Goal: Information Seeking & Learning: Learn about a topic

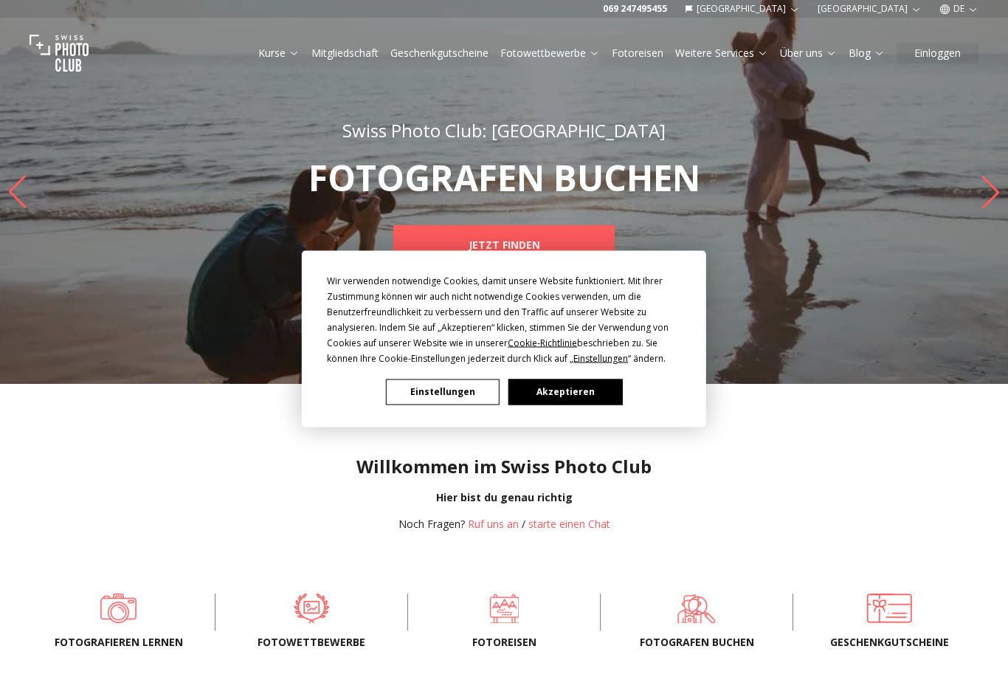
click at [582, 396] on button "Akzeptieren" at bounding box center [565, 392] width 114 height 26
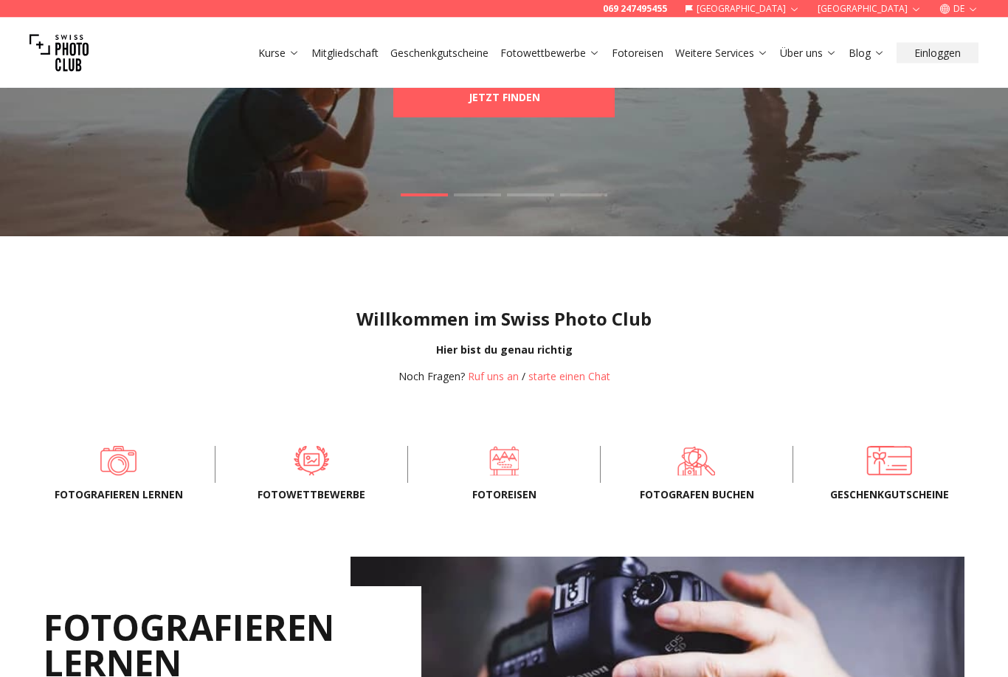
scroll to position [148, 0]
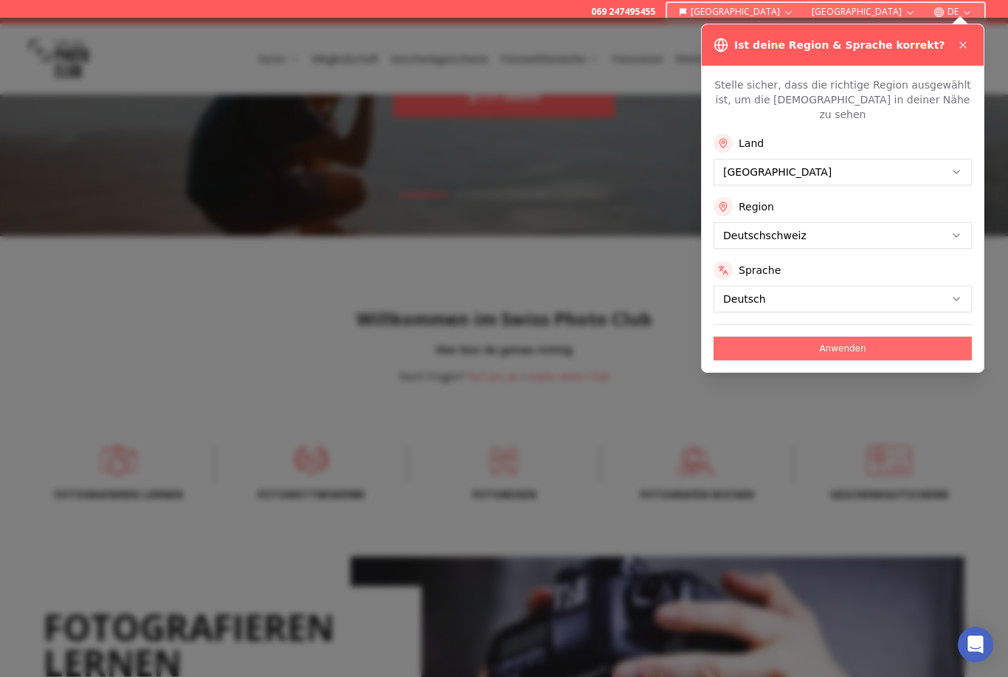
click at [852, 337] on button "Anwenden" at bounding box center [843, 349] width 258 height 24
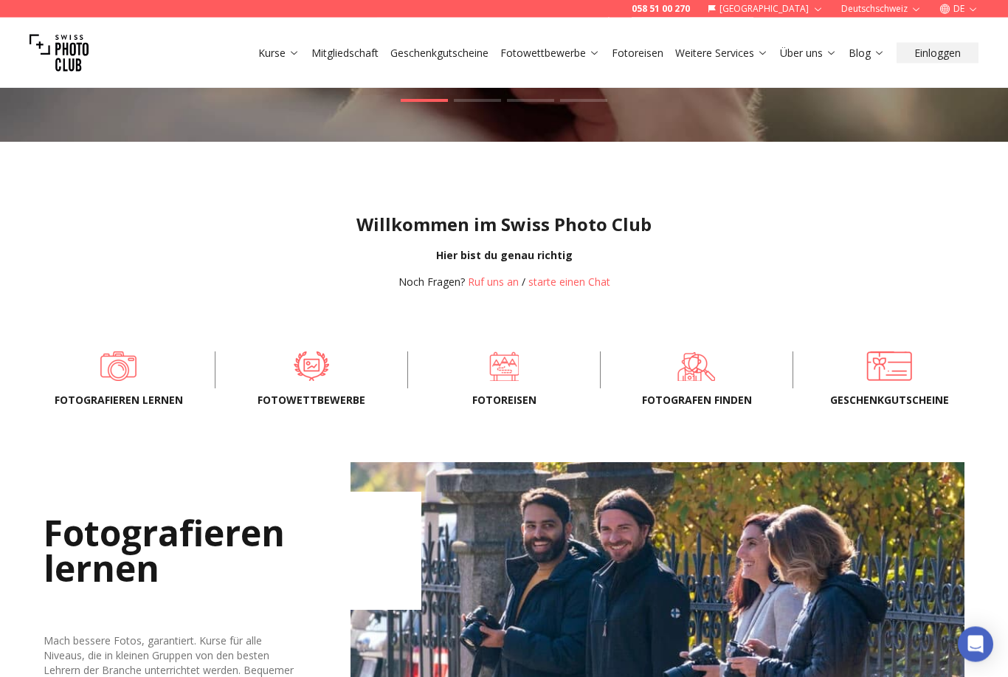
scroll to position [242, 0]
click at [319, 399] on span "Fotowettbewerbe" at bounding box center [311, 400] width 145 height 15
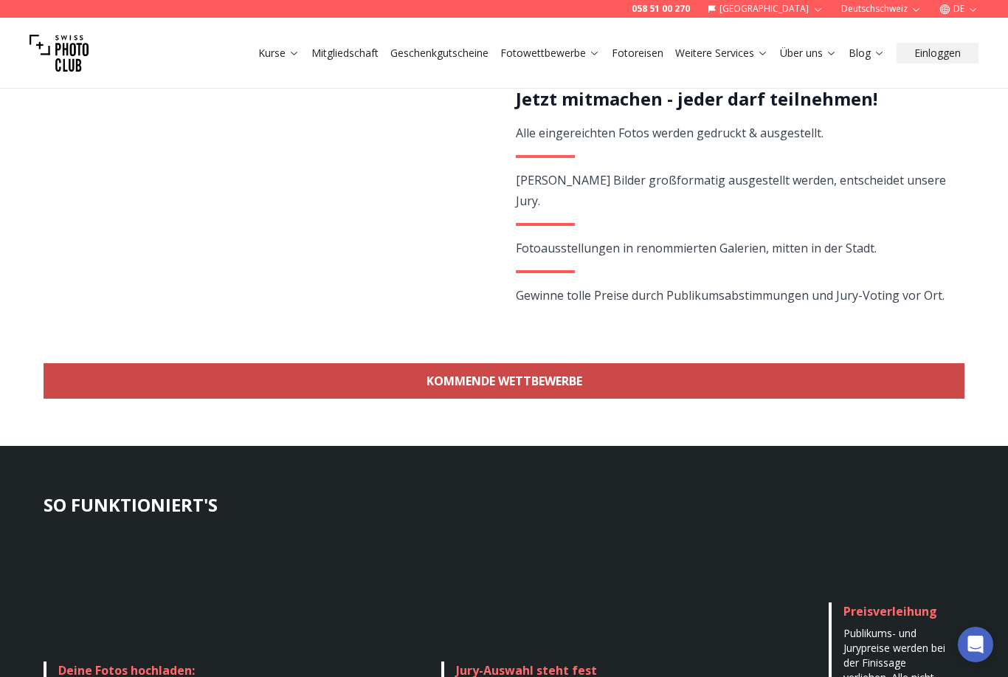
click at [545, 377] on link "KOMMENDE WETTBEWERBE" at bounding box center [504, 380] width 921 height 35
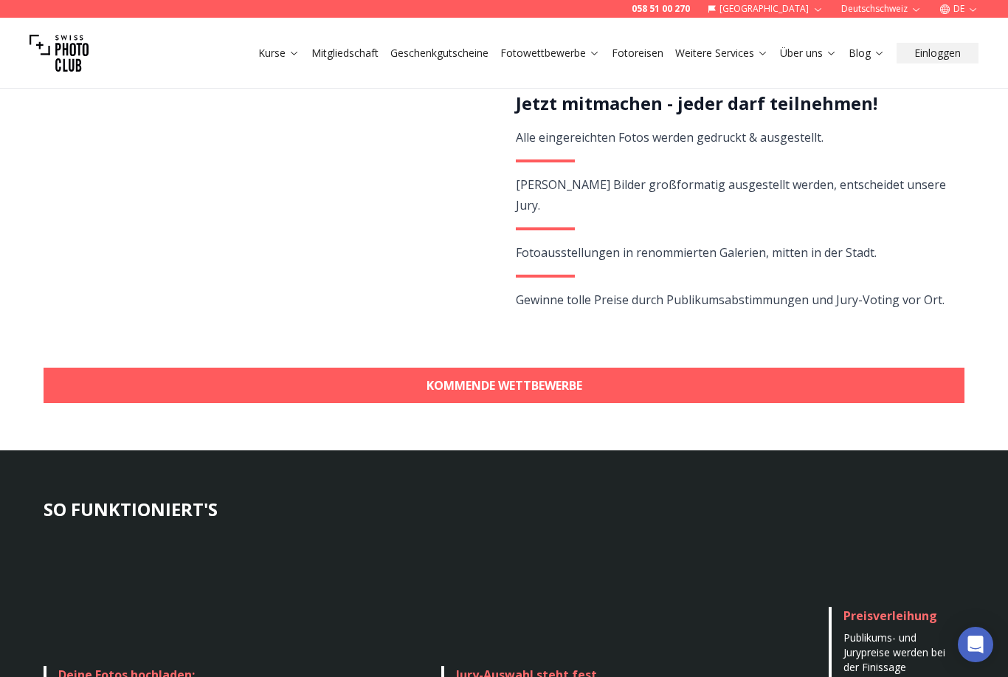
scroll to position [321, 0]
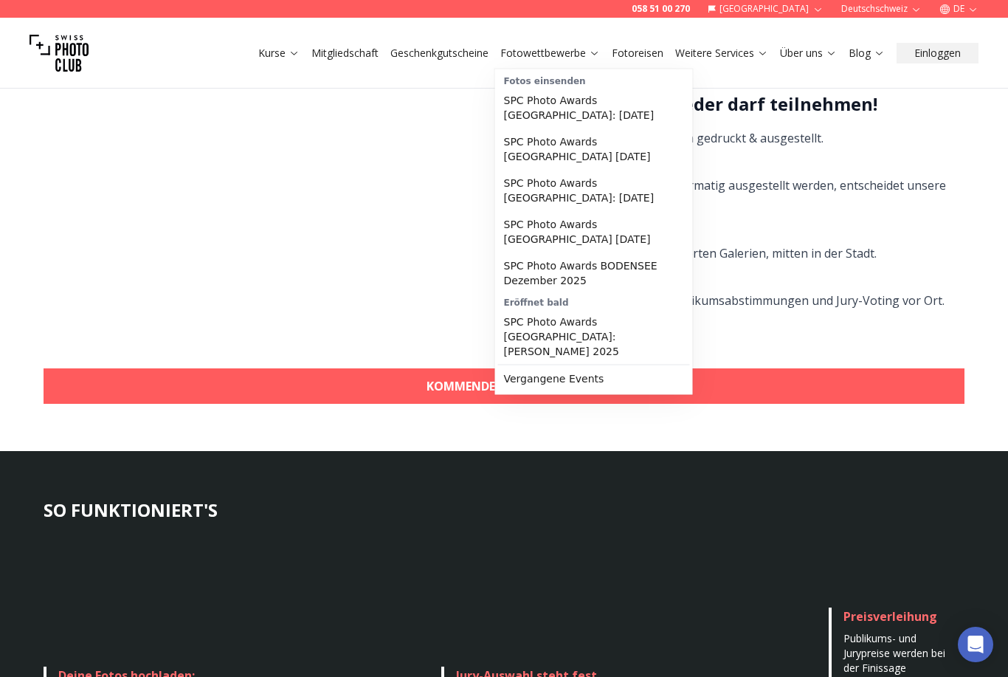
click at [571, 51] on link "Fotowettbewerbe" at bounding box center [550, 53] width 100 height 15
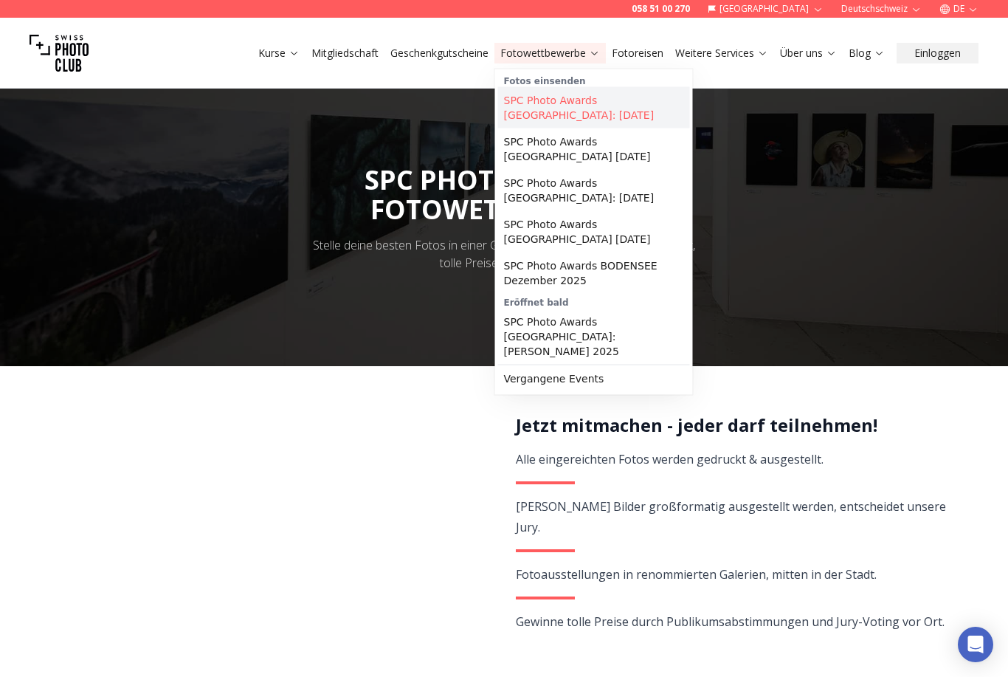
click at [578, 98] on link "SPC Photo Awards [GEOGRAPHIC_DATA]: [DATE]" at bounding box center [594, 107] width 192 height 41
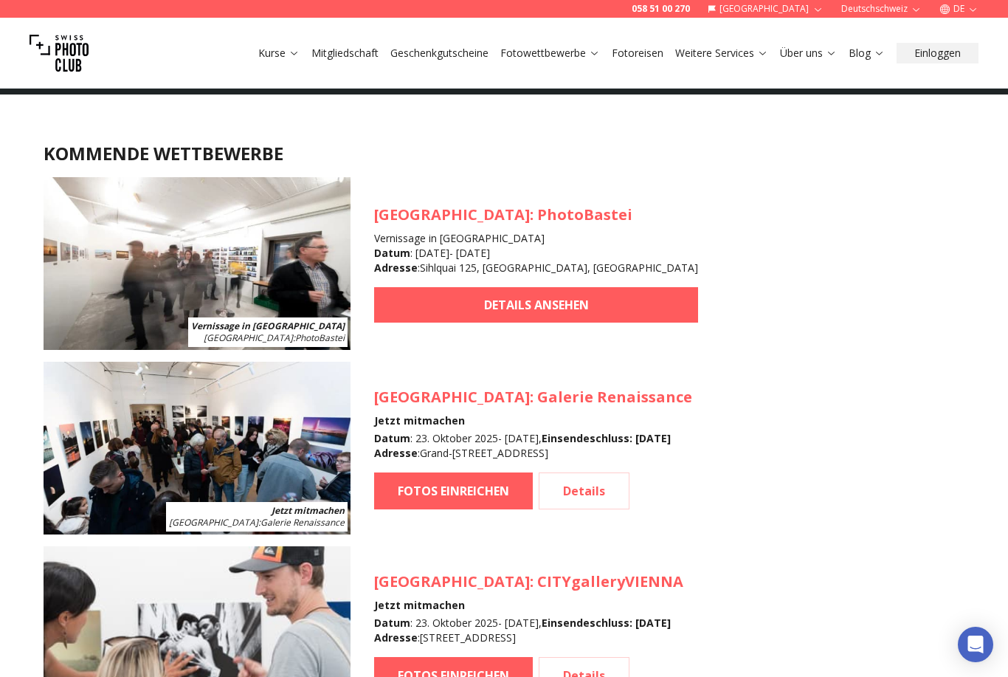
scroll to position [373, 0]
